Goal: Find contact information: Find contact information

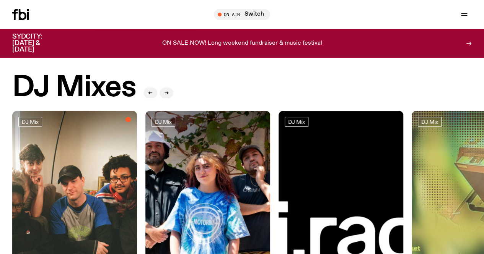
click at [0, 0] on link "Read" at bounding box center [0, 0] width 0 height 0
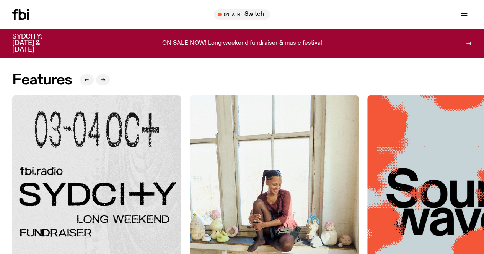
click at [0, 0] on icon "button" at bounding box center [0, 0] width 0 height 0
click at [0, 0] on link "Contact" at bounding box center [0, 0] width 0 height 0
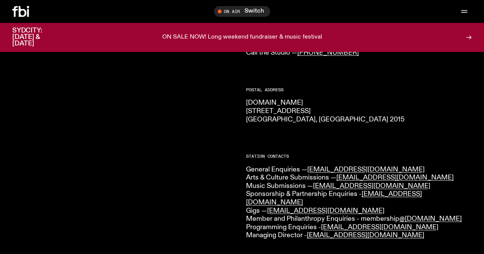
scroll to position [101, 0]
click at [344, 184] on link "[EMAIL_ADDRESS][DOMAIN_NAME]" at bounding box center [371, 185] width 117 height 7
drag, startPoint x: 379, startPoint y: 187, endPoint x: 317, endPoint y: 185, distance: 61.2
click at [317, 185] on p "General Enquiries — [EMAIL_ADDRESS][DOMAIN_NAME] Arts & Culture Submissions — […" at bounding box center [359, 203] width 226 height 74
copy link "[EMAIL_ADDRESS][DOMAIN_NAME]"
